Goal: Check status: Check status

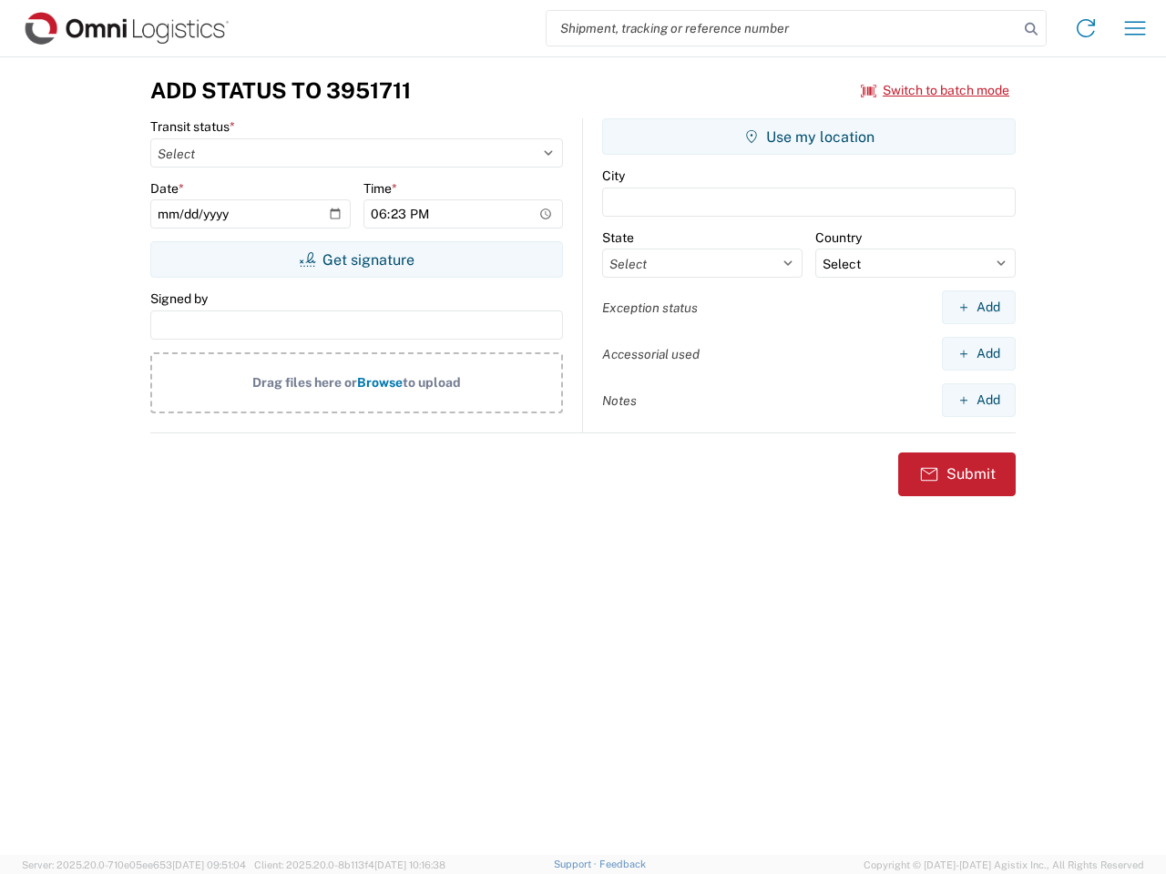
click at [782, 28] on input "search" at bounding box center [782, 28] width 472 height 35
click at [1031, 29] on icon at bounding box center [1031, 29] width 26 height 26
click at [1086, 28] on icon at bounding box center [1085, 28] width 29 height 29
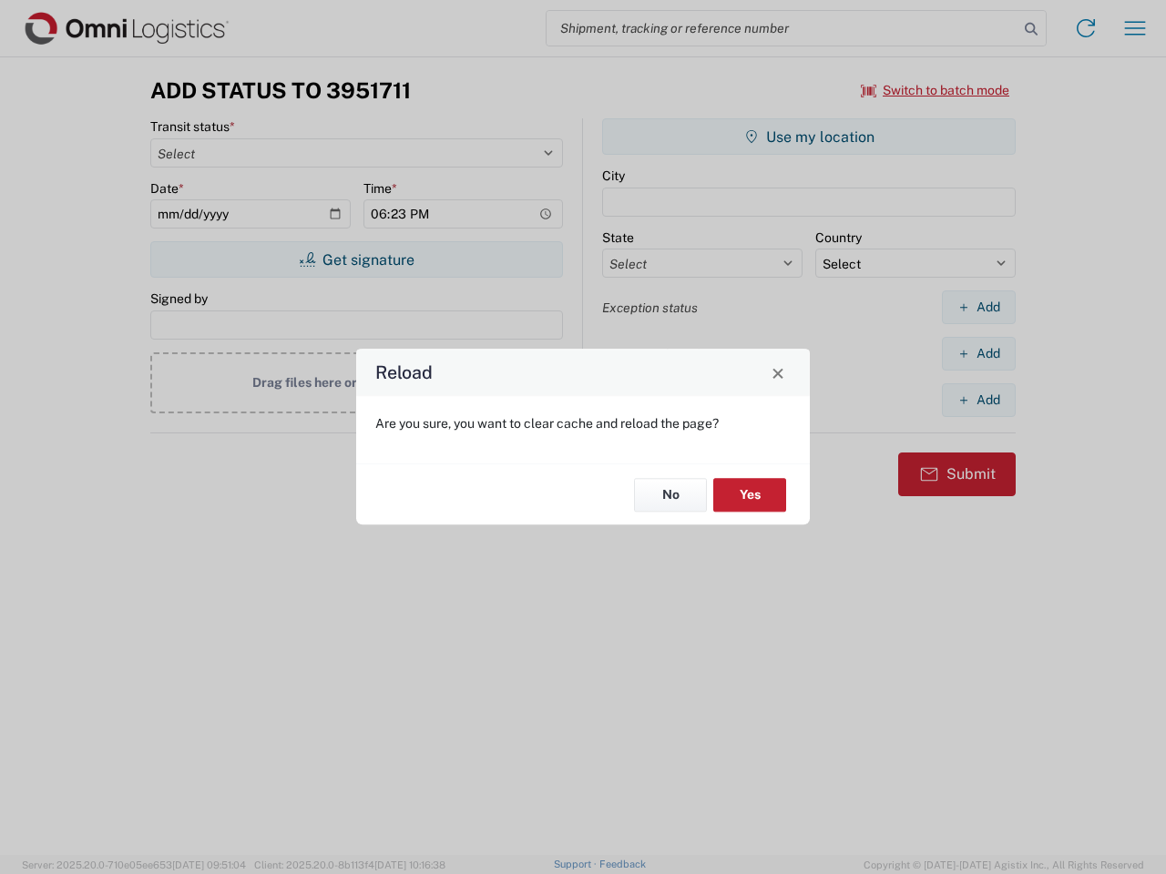
click at [1135, 28] on div "Reload Are you sure, you want to clear cache and reload the page? No Yes" at bounding box center [583, 437] width 1166 height 874
click at [935, 90] on div "Reload Are you sure, you want to clear cache and reload the page? No Yes" at bounding box center [583, 437] width 1166 height 874
click at [356, 260] on div "Reload Are you sure, you want to clear cache and reload the page? No Yes" at bounding box center [583, 437] width 1166 height 874
click at [809, 137] on div "Reload Are you sure, you want to clear cache and reload the page? No Yes" at bounding box center [583, 437] width 1166 height 874
click at [978, 307] on div "Reload Are you sure, you want to clear cache and reload the page? No Yes" at bounding box center [583, 437] width 1166 height 874
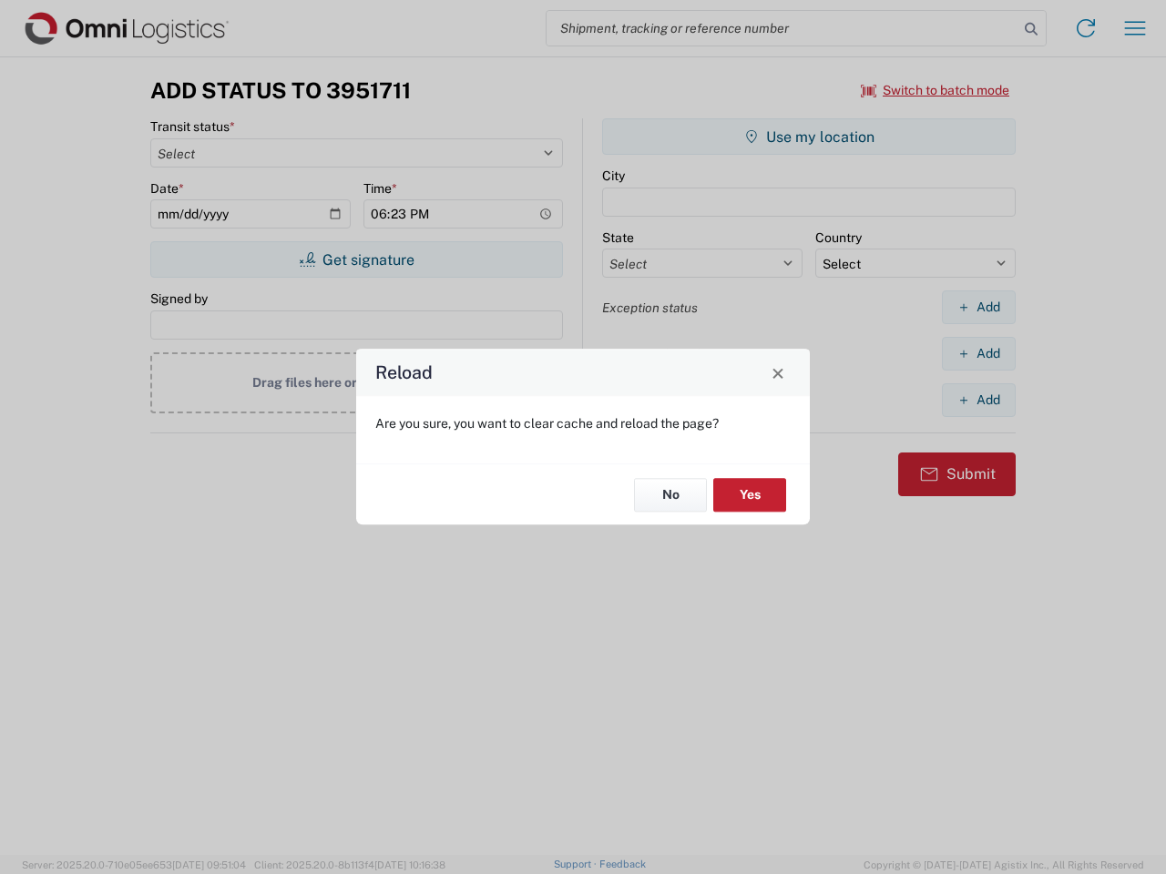
click at [978, 353] on div "Reload Are you sure, you want to clear cache and reload the page? No Yes" at bounding box center [583, 437] width 1166 height 874
click at [978, 400] on div "Reload Are you sure, you want to clear cache and reload the page? No Yes" at bounding box center [583, 437] width 1166 height 874
